Goal: Task Accomplishment & Management: Use online tool/utility

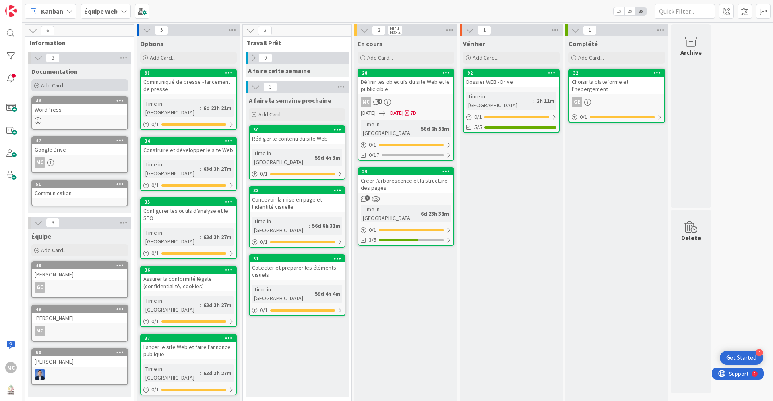
click at [64, 83] on span "Add Card..." at bounding box center [54, 85] width 26 height 7
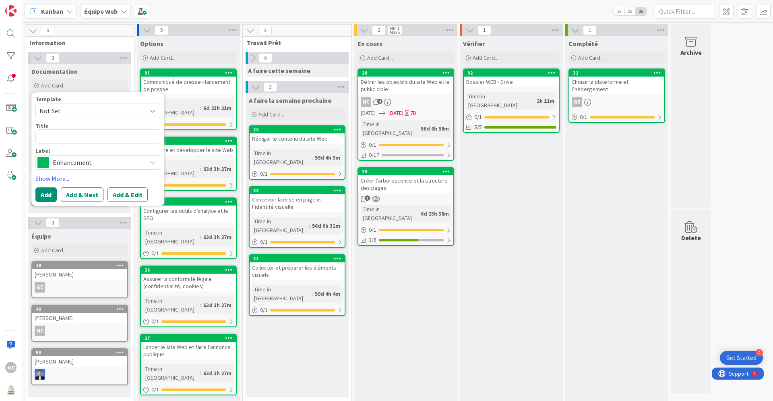
type textarea "x"
type textarea "L"
type textarea "x"
type textarea "Li"
type textarea "x"
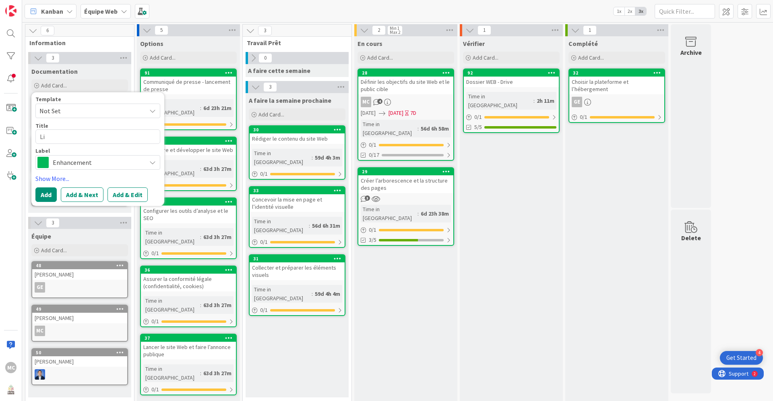
type textarea "Lie"
type textarea "x"
type textarea "Lien"
type textarea "x"
type textarea "Lien"
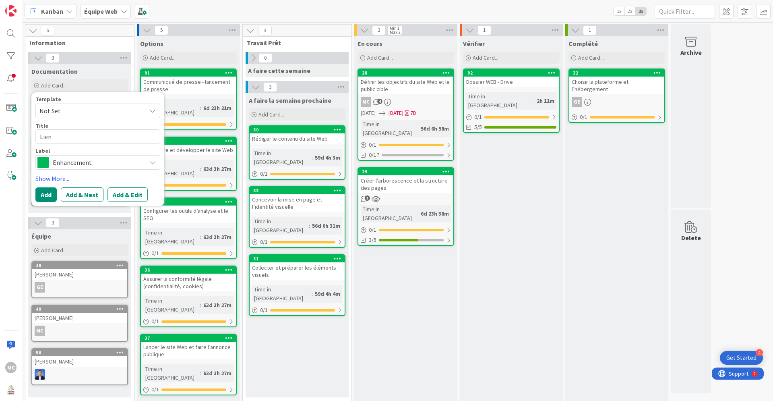
type textarea "x"
type textarea "Lien W"
type textarea "x"
type textarea "Lien WE"
type textarea "x"
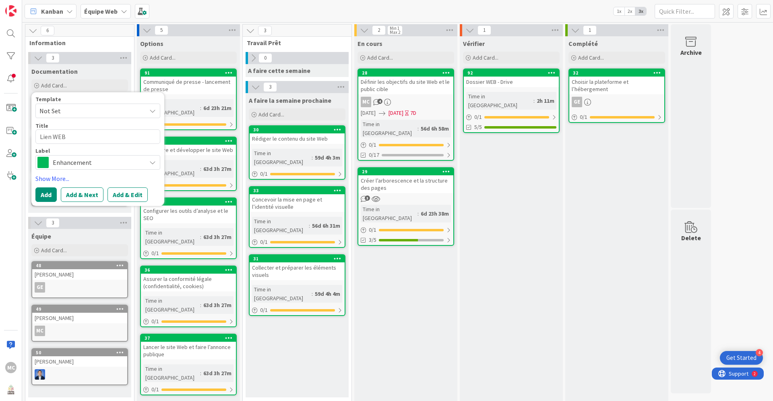
type textarea "Lien WEB"
click at [47, 195] on button "Add" at bounding box center [45, 194] width 21 height 15
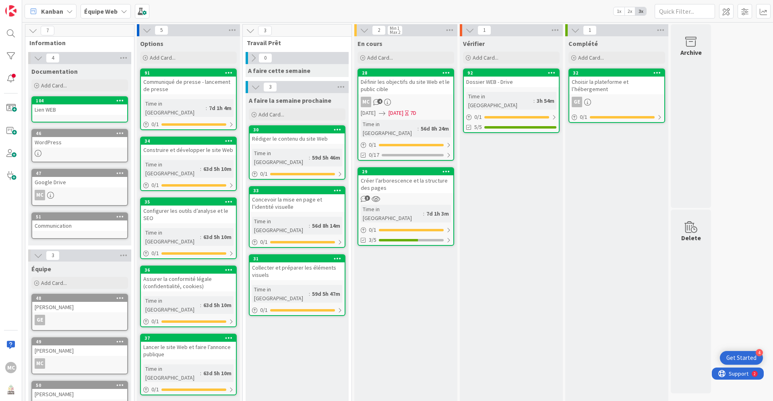
click at [70, 117] on div "104 Lien WEB" at bounding box center [79, 109] width 97 height 26
click at [70, 116] on div "104 Lien WEB" at bounding box center [79, 109] width 97 height 26
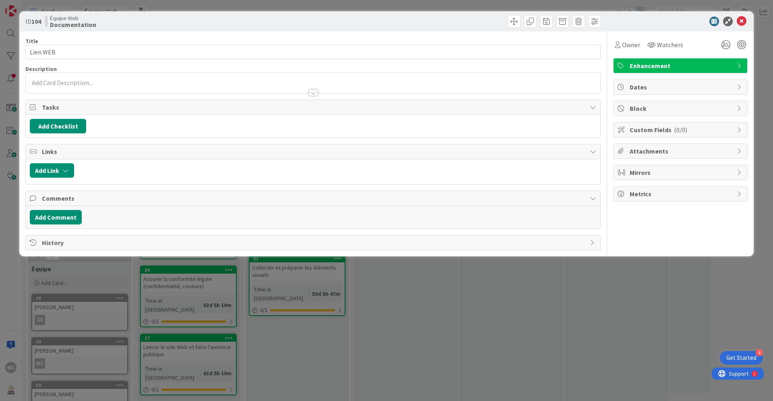
click at [67, 85] on div at bounding box center [313, 89] width 575 height 8
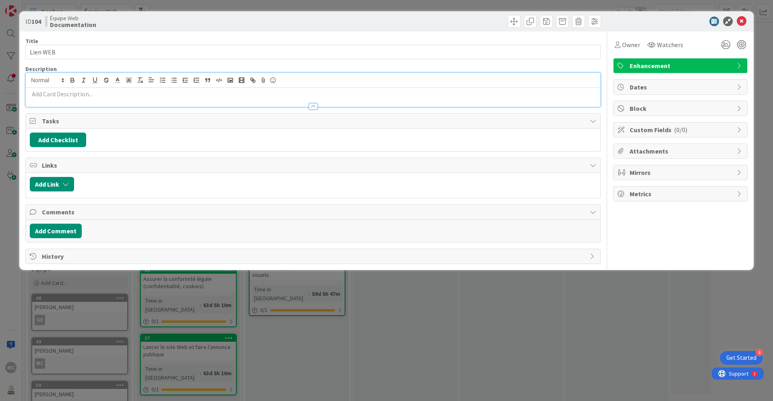
click at [56, 94] on p at bounding box center [313, 93] width 567 height 9
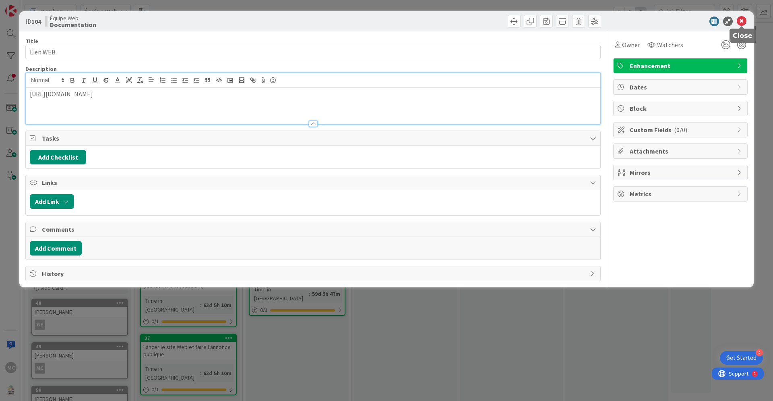
click at [742, 23] on icon at bounding box center [742, 22] width 10 height 10
